Goal: Task Accomplishment & Management: Complete application form

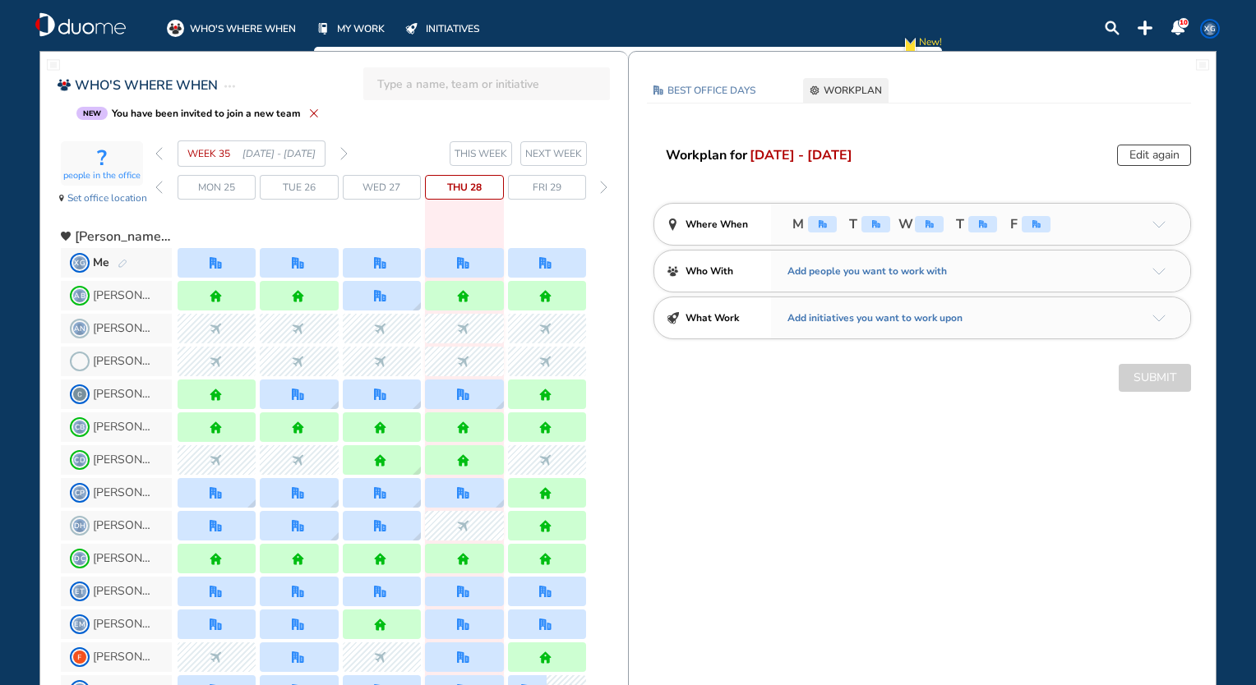
click at [345, 162] on div "WEEK 35 [DATE] - [DATE]" at bounding box center [251, 154] width 192 height 26
click at [340, 157] on img "forward week" at bounding box center [343, 153] width 7 height 13
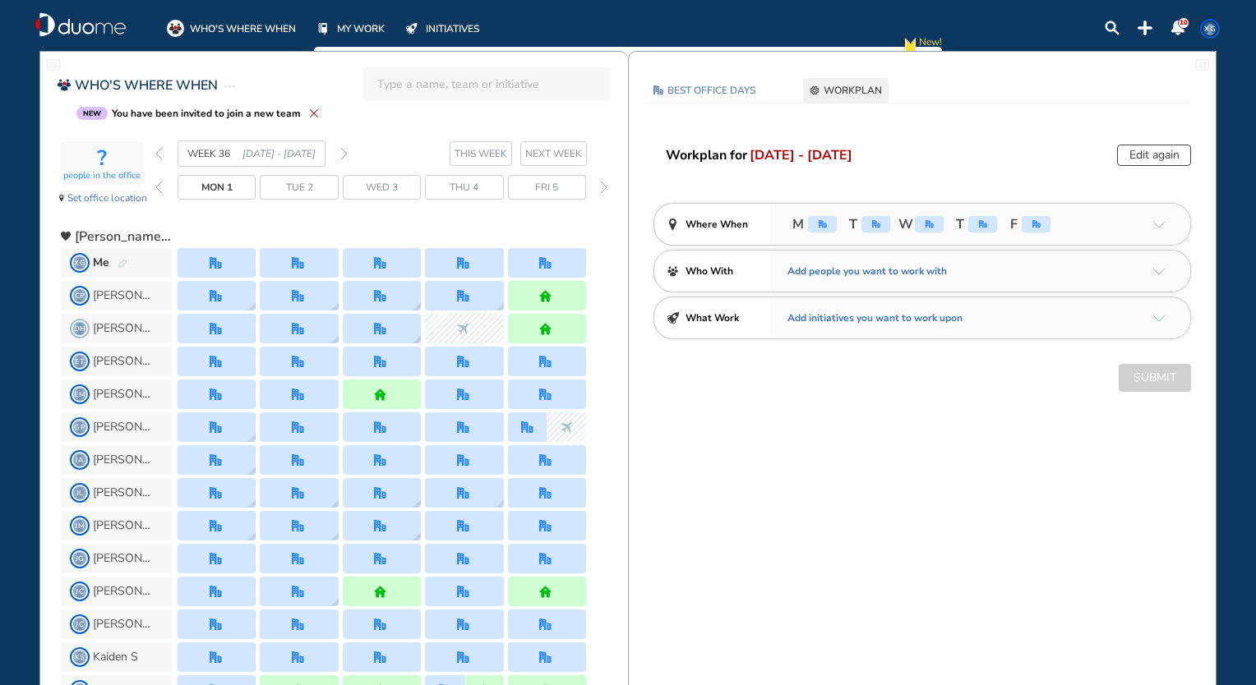
click at [338, 153] on div "WEEK 36 [DATE] - [DATE]" at bounding box center [251, 154] width 192 height 26
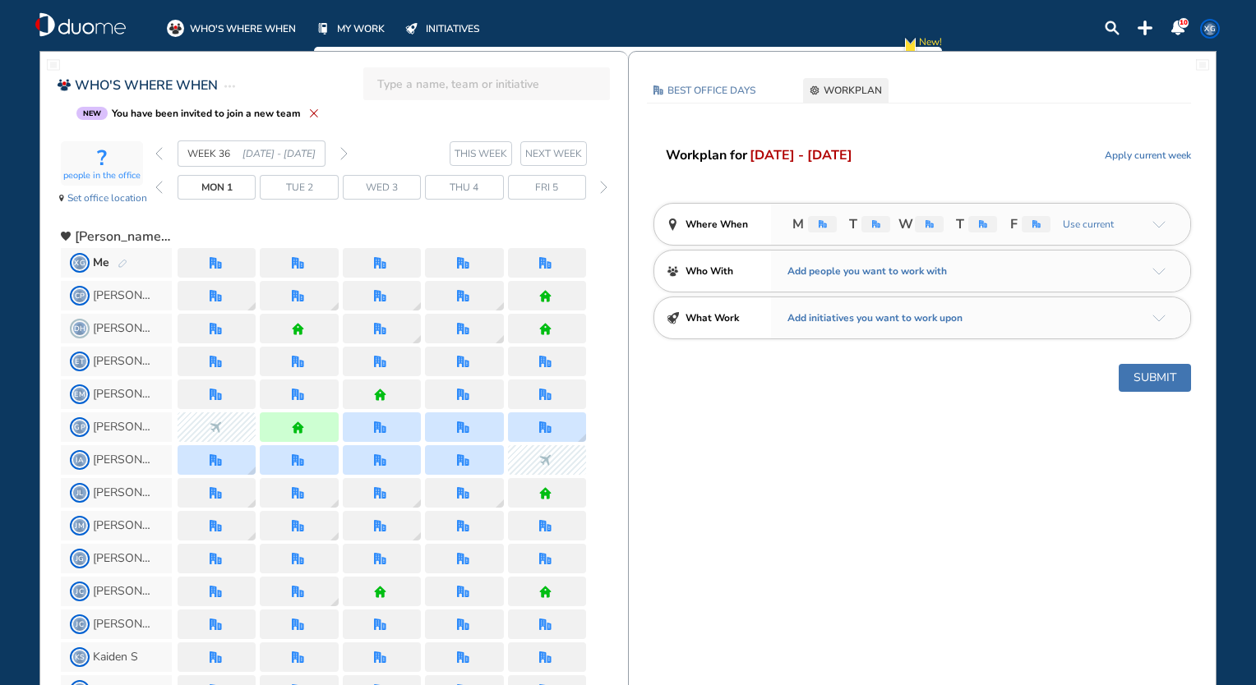
click at [228, 271] on div at bounding box center [217, 263] width 78 height 30
click at [579, 262] on div at bounding box center [547, 263] width 78 height 30
click at [1156, 375] on button "Submit" at bounding box center [1155, 378] width 72 height 28
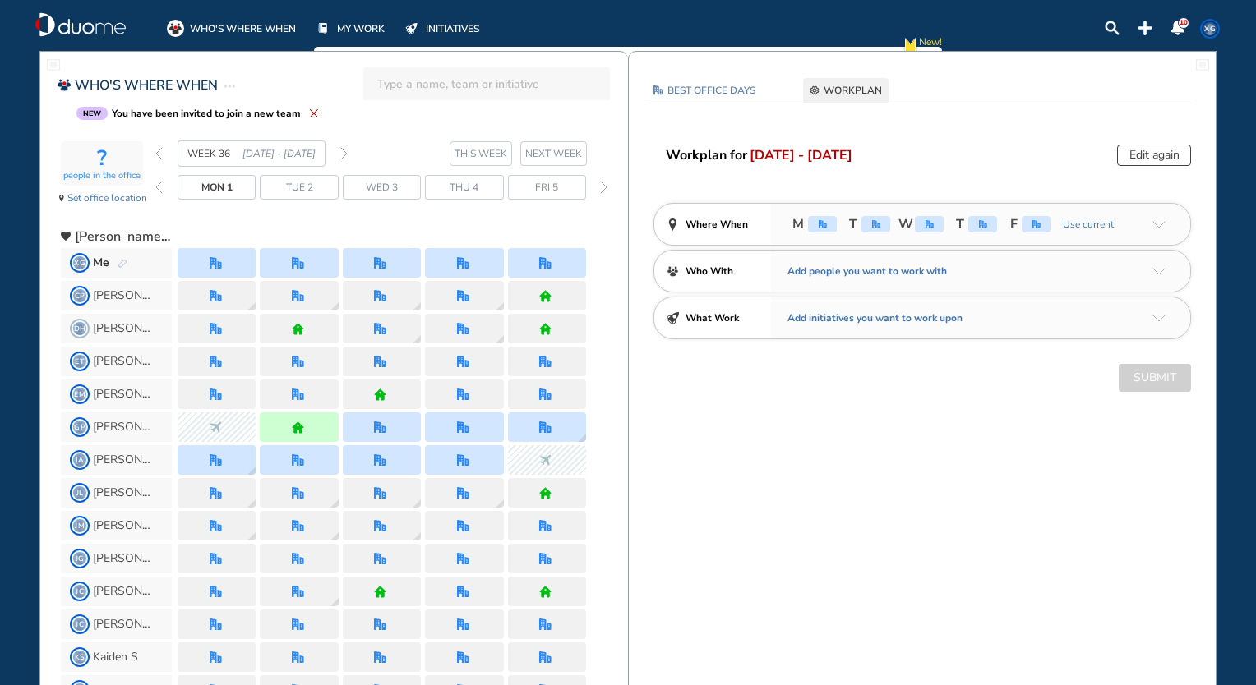
click at [344, 155] on img "forward week" at bounding box center [343, 153] width 7 height 13
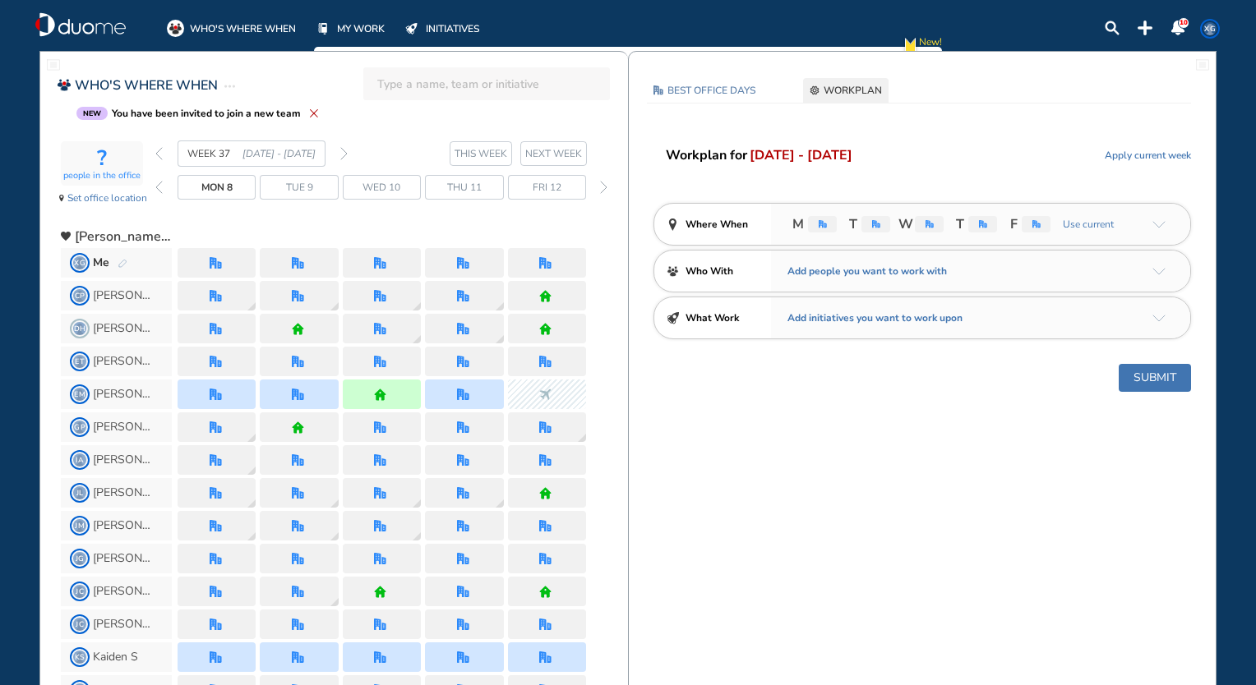
click at [1147, 371] on button "Submit" at bounding box center [1155, 378] width 72 height 28
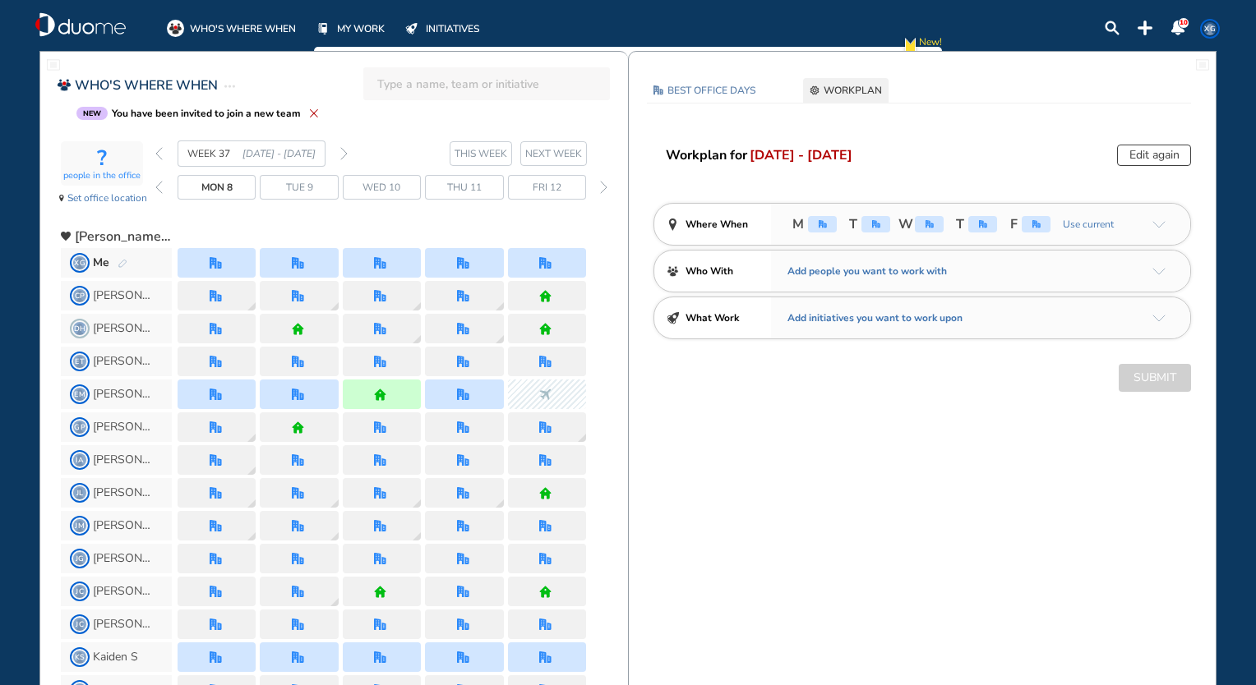
click at [342, 150] on img "forward week" at bounding box center [343, 153] width 7 height 13
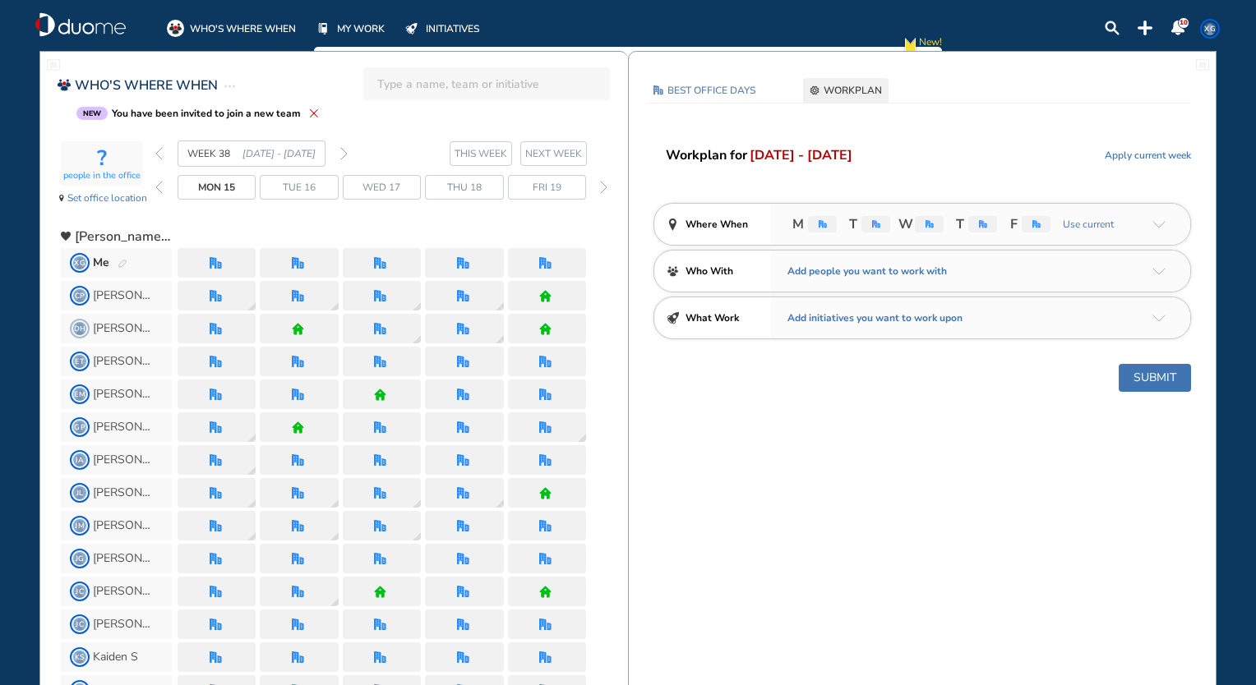
click at [1130, 381] on button "Submit" at bounding box center [1155, 378] width 72 height 28
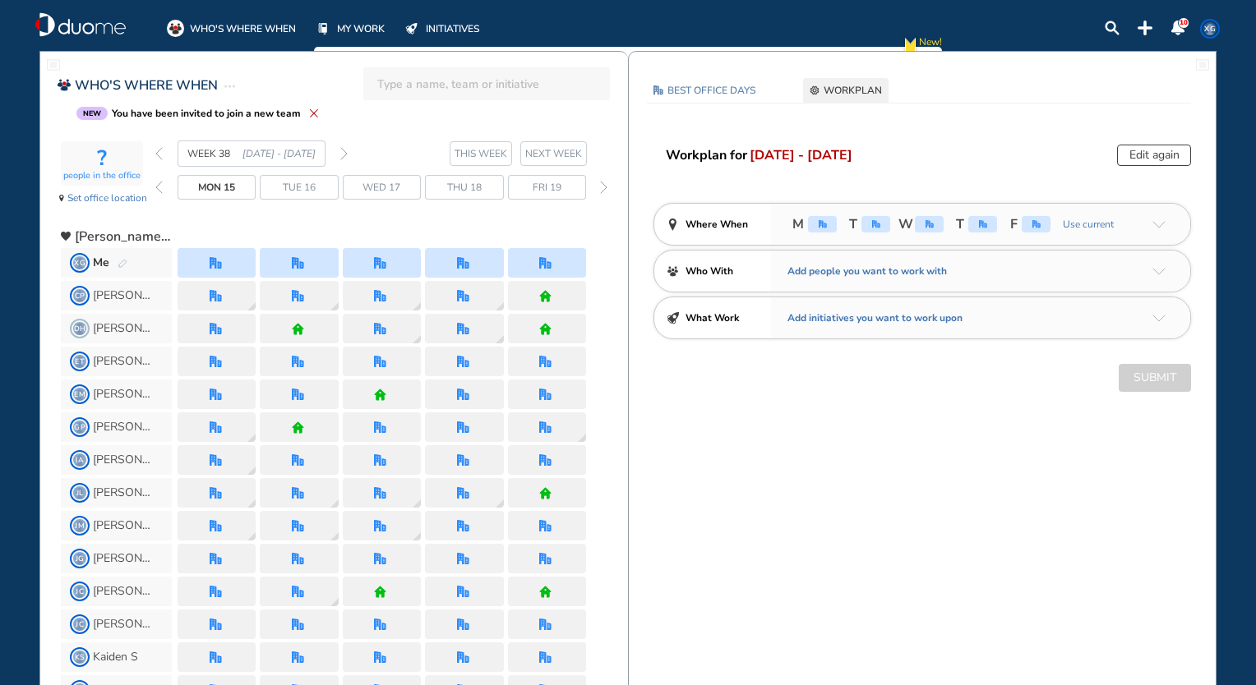
click at [345, 158] on img "forward week" at bounding box center [343, 153] width 7 height 13
